Goal: Download file/media

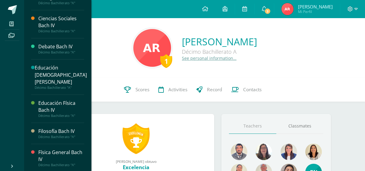
scroll to position [11, 0]
click at [59, 24] on div "Ciencias Sociales Bach IV" at bounding box center [61, 22] width 46 height 14
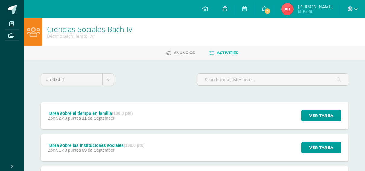
click at [137, 107] on div "Tarea sobre el tiempo en familia (100.0 pts) Zona 2 40 puntos [DATE]" at bounding box center [90, 115] width 99 height 27
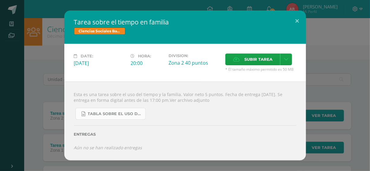
click at [122, 109] on link "TABLA SOBRE EL USO DEL TIEMPO Y LA FAMILIA.docx" at bounding box center [110, 114] width 70 height 12
